Goal: Navigation & Orientation: Find specific page/section

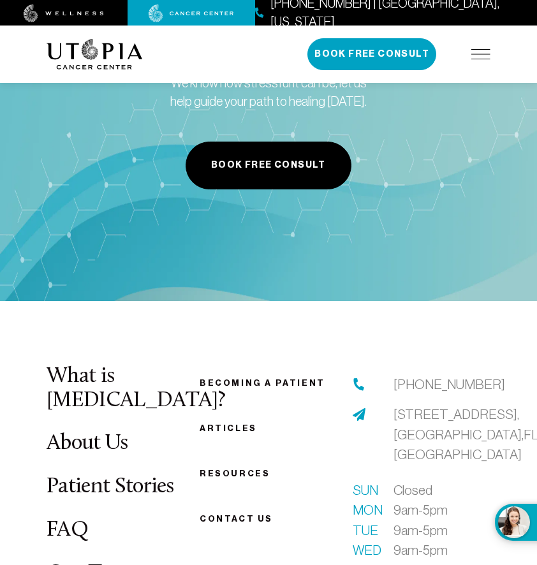
scroll to position [5281, 0]
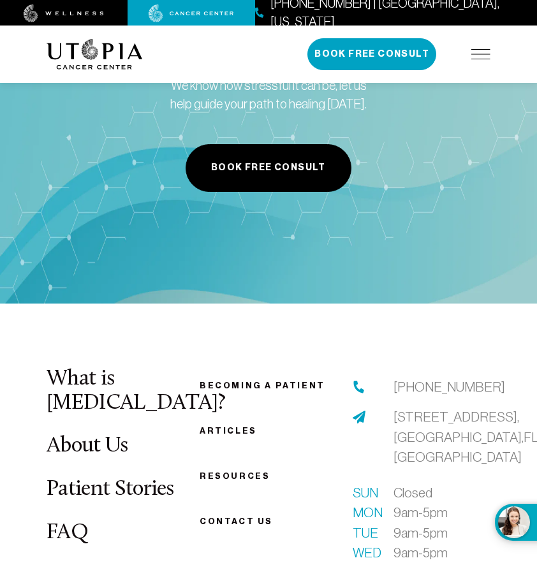
click at [208, 426] on link "Articles" at bounding box center [228, 431] width 57 height 10
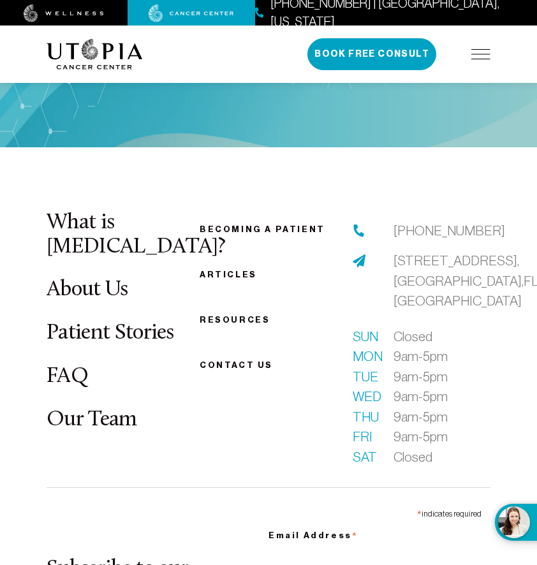
scroll to position [5408, 0]
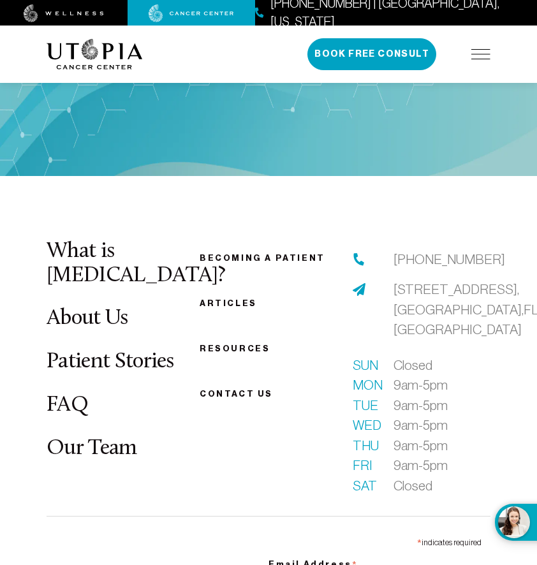
click at [96, 307] on link "About Us" at bounding box center [88, 318] width 82 height 22
